Goal: Obtain resource: Download file/media

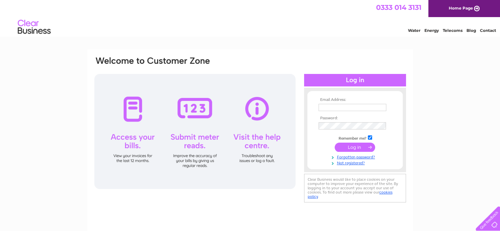
type input "[EMAIL_ADDRESS][DOMAIN_NAME]"
click at [350, 147] on input "submit" at bounding box center [354, 147] width 40 height 9
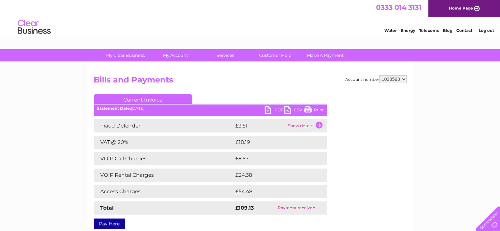
click at [317, 111] on link "Print" at bounding box center [314, 111] width 20 height 10
click at [317, 110] on link "Print" at bounding box center [314, 111] width 20 height 10
